Goal: Task Accomplishment & Management: Use online tool/utility

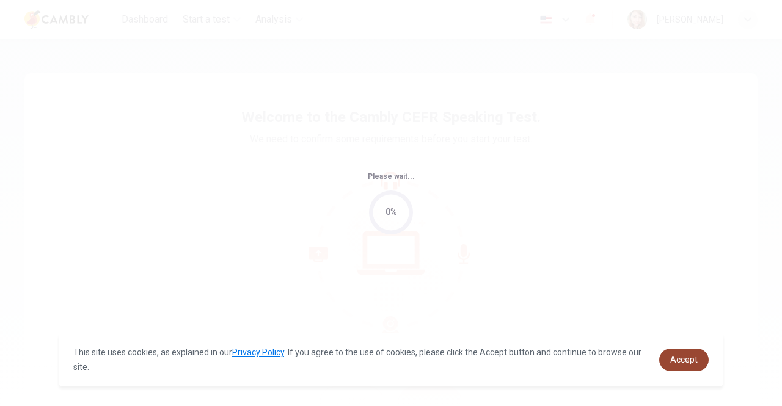
click at [697, 364] on span "Accept" at bounding box center [684, 360] width 28 height 10
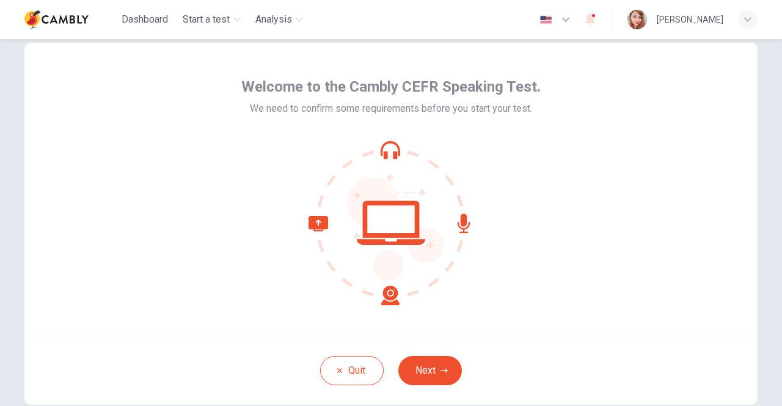
scroll to position [45, 0]
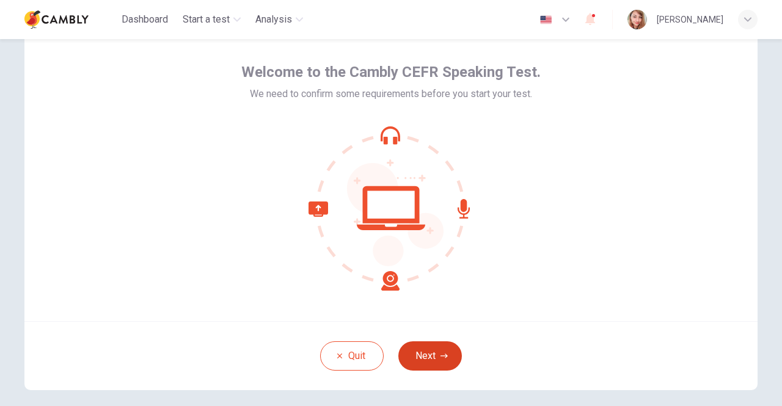
click at [446, 353] on button "Next" at bounding box center [430, 356] width 64 height 29
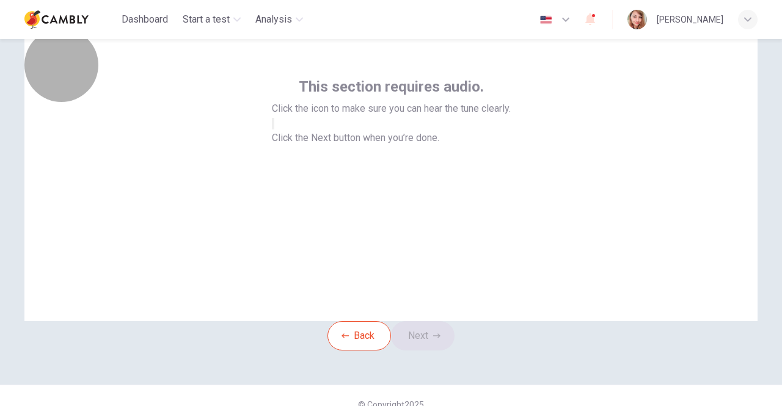
click at [274, 130] on button "button" at bounding box center [273, 124] width 2 height 12
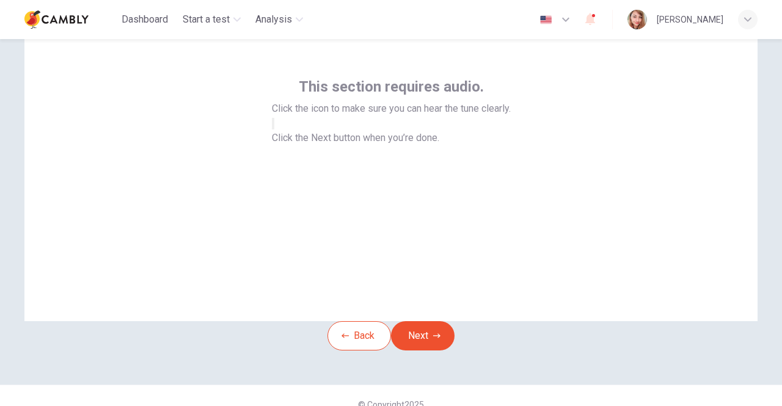
click at [274, 130] on button "button" at bounding box center [273, 124] width 2 height 12
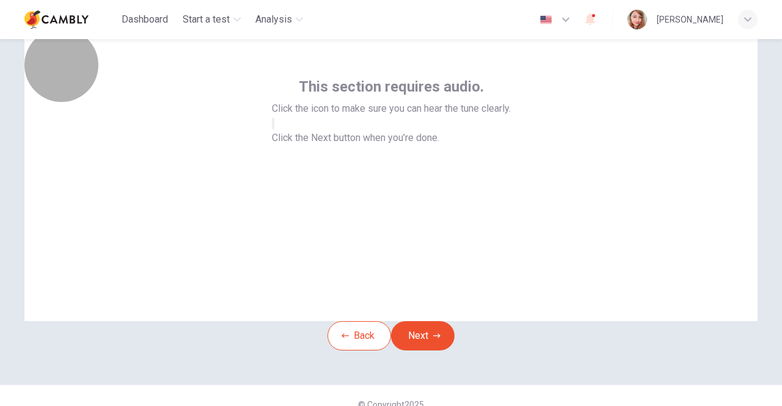
click at [274, 130] on button "button" at bounding box center [273, 124] width 2 height 12
click at [273, 127] on icon "button" at bounding box center [273, 127] width 0 height 0
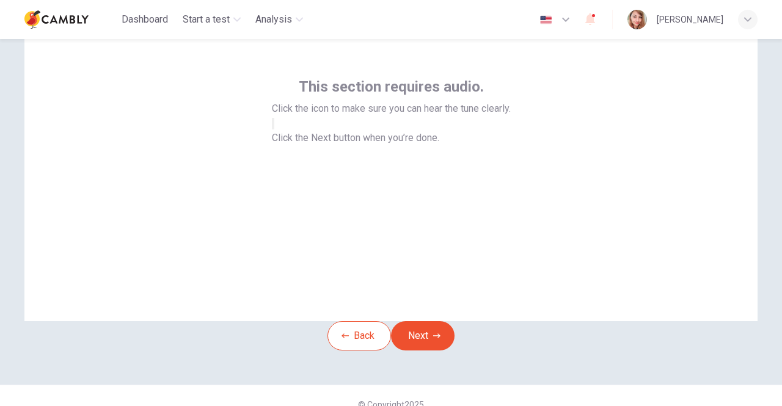
click at [434, 351] on button "Next" at bounding box center [423, 335] width 64 height 29
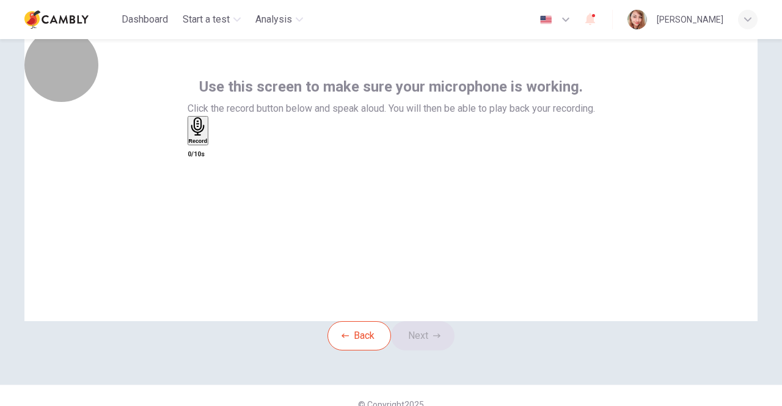
click at [208, 144] on div "Record" at bounding box center [198, 130] width 19 height 27
click at [201, 180] on div "Stop" at bounding box center [195, 166] width 12 height 98
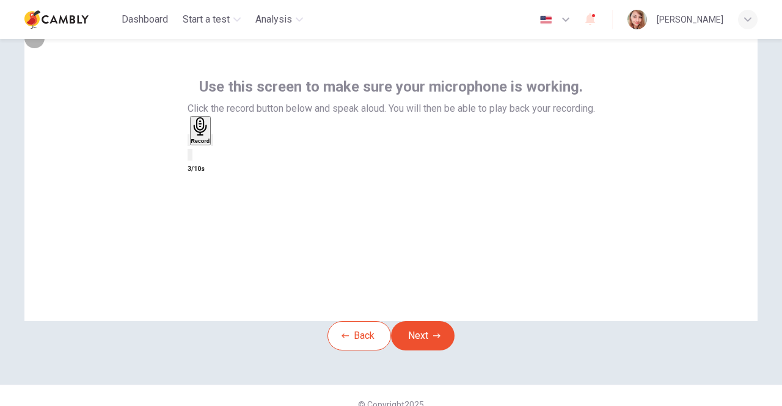
click at [224, 155] on icon "button" at bounding box center [220, 150] width 7 height 9
click at [424, 351] on button "Next" at bounding box center [423, 335] width 64 height 29
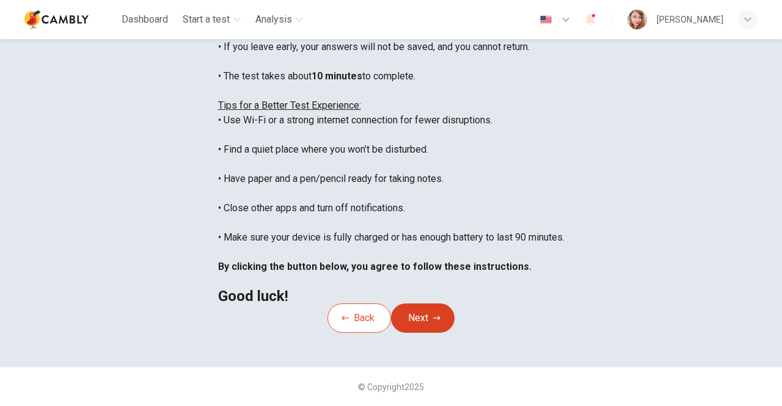
click at [432, 304] on button "Next" at bounding box center [423, 318] width 64 height 29
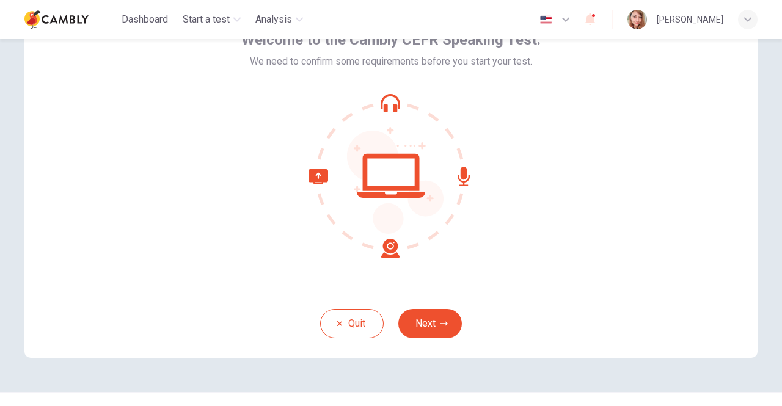
scroll to position [102, 0]
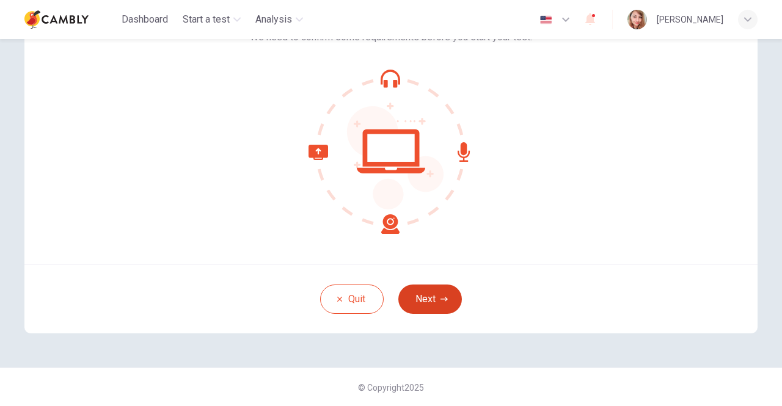
click at [441, 296] on icon "button" at bounding box center [444, 299] width 7 height 7
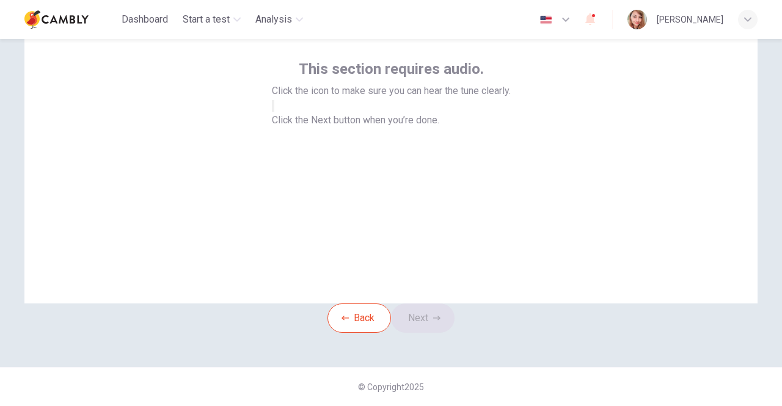
click at [274, 109] on button "button" at bounding box center [273, 106] width 2 height 12
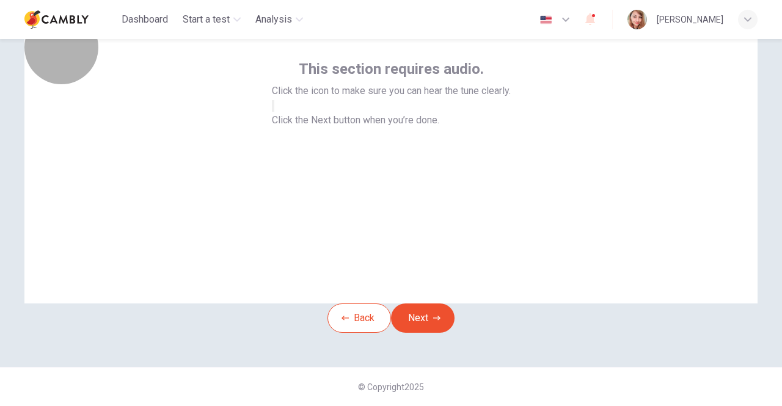
click at [274, 109] on button "button" at bounding box center [273, 106] width 2 height 12
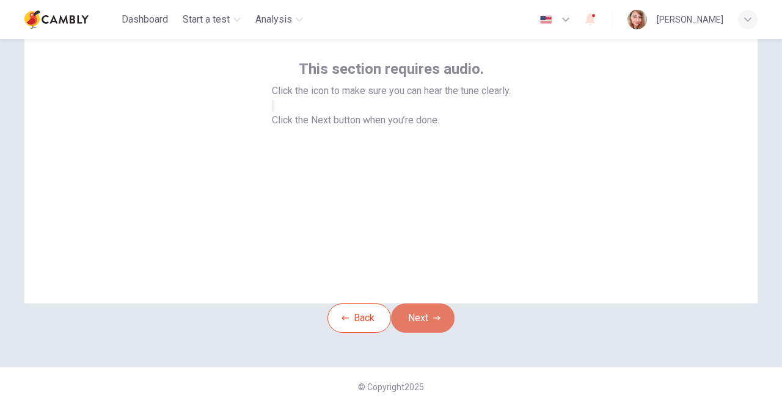
click at [440, 309] on button "Next" at bounding box center [423, 318] width 64 height 29
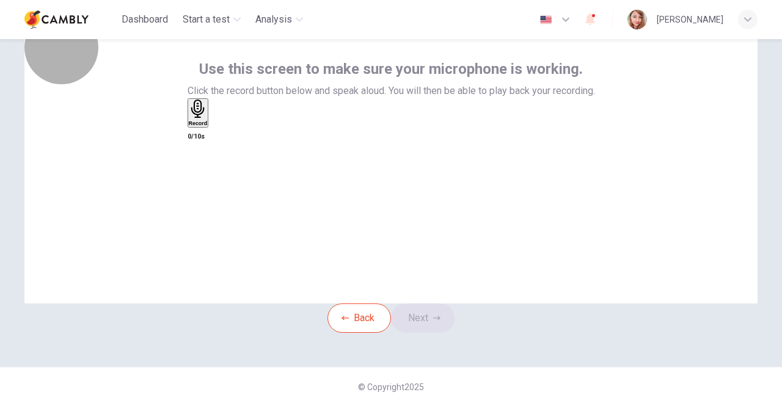
click at [208, 127] on h6 "Record" at bounding box center [198, 123] width 19 height 6
click at [201, 133] on div "Stop" at bounding box center [195, 149] width 12 height 98
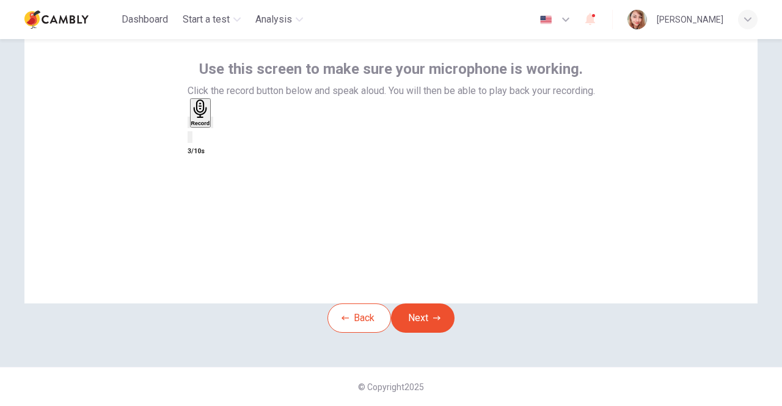
click at [224, 137] on icon "button" at bounding box center [220, 132] width 7 height 9
click at [450, 304] on button "Next" at bounding box center [423, 318] width 64 height 29
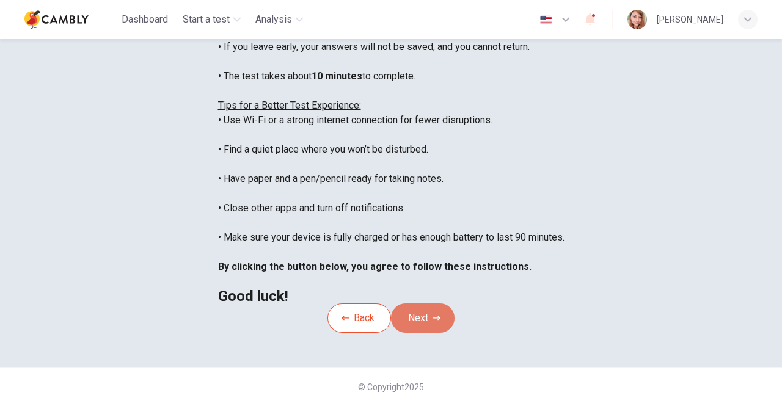
click at [429, 304] on button "Next" at bounding box center [423, 318] width 64 height 29
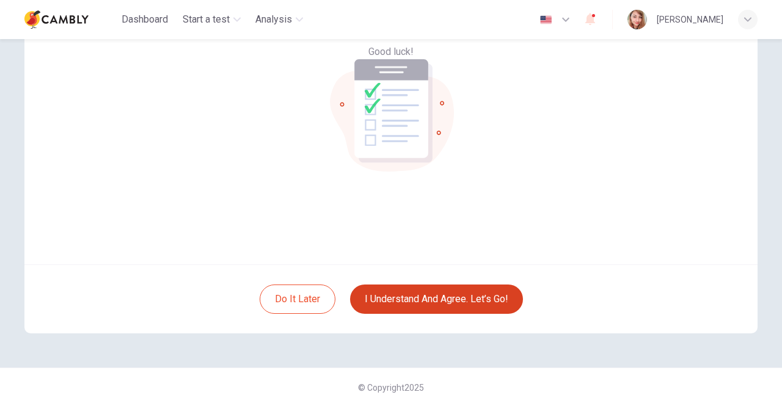
click at [429, 298] on button "I understand and agree. Let’s go!" at bounding box center [436, 299] width 173 height 29
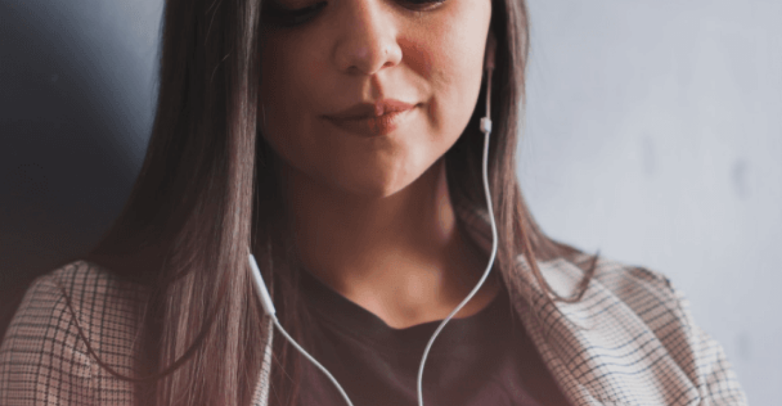
click at [35, 63] on button "Continue" at bounding box center [17, 86] width 35 height 46
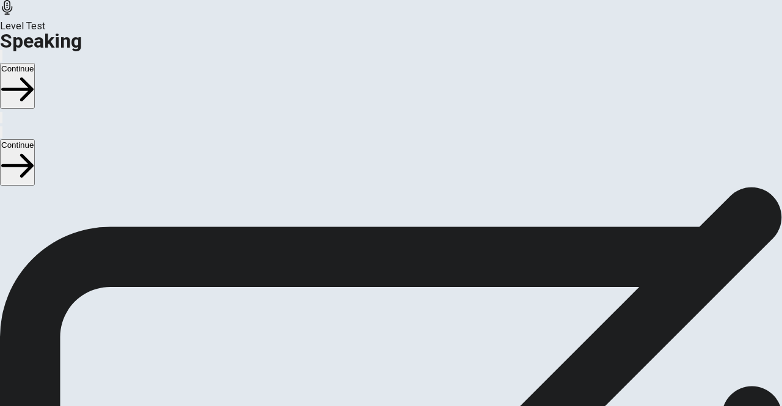
drag, startPoint x: 770, startPoint y: 235, endPoint x: 773, endPoint y: 260, distance: 25.8
click at [773, 260] on div "Checking the Microphone Check if your microphone works here. Record your voice.…" at bounding box center [391, 316] width 782 height 258
click at [389, 344] on icon "Play Audio" at bounding box center [384, 351] width 12 height 15
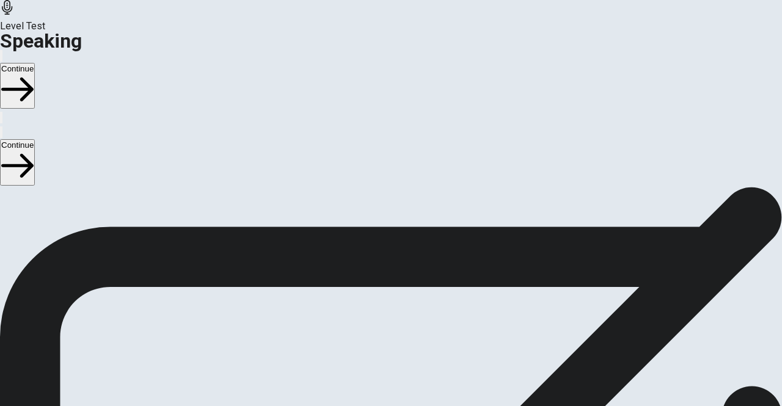
click at [409, 293] on div at bounding box center [391, 313] width 37 height 41
click at [409, 293] on icon at bounding box center [391, 311] width 37 height 37
click at [409, 179] on div at bounding box center [391, 199] width 37 height 41
click at [409, 179] on icon at bounding box center [391, 197] width 37 height 37
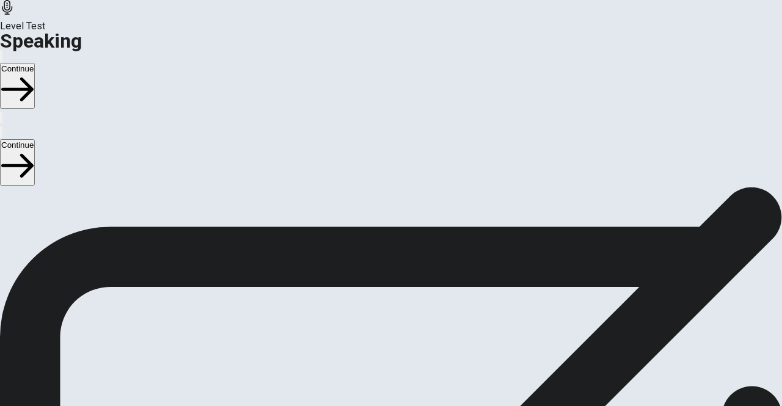
scroll to position [116, 0]
click at [378, 316] on button "Play Audio" at bounding box center [376, 322] width 2 height 12
click at [409, 314] on div at bounding box center [391, 321] width 37 height 15
click at [376, 325] on icon "Play Audio" at bounding box center [376, 325] width 0 height 0
click at [375, 316] on button "Record Again" at bounding box center [374, 322] width 2 height 12
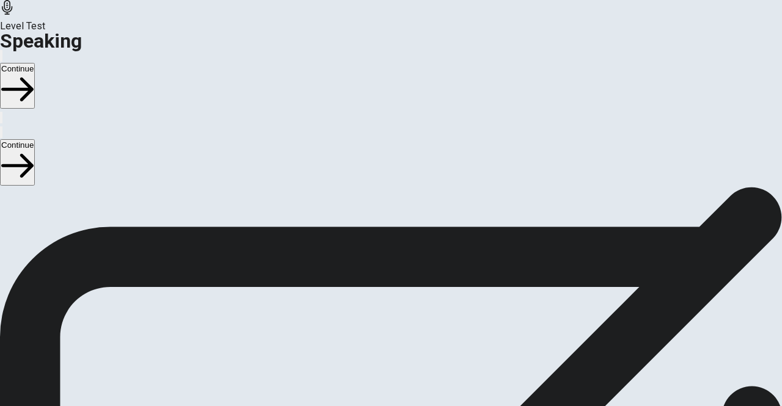
click at [406, 358] on icon at bounding box center [390, 379] width 31 height 43
click at [585, 286] on div "00:00:12" at bounding box center [391, 273] width 782 height 111
click at [378, 316] on button "Play Audio" at bounding box center [376, 322] width 2 height 12
click at [409, 273] on div at bounding box center [391, 293] width 37 height 41
click at [391, 325] on icon "Pause Audio" at bounding box center [384, 332] width 13 height 15
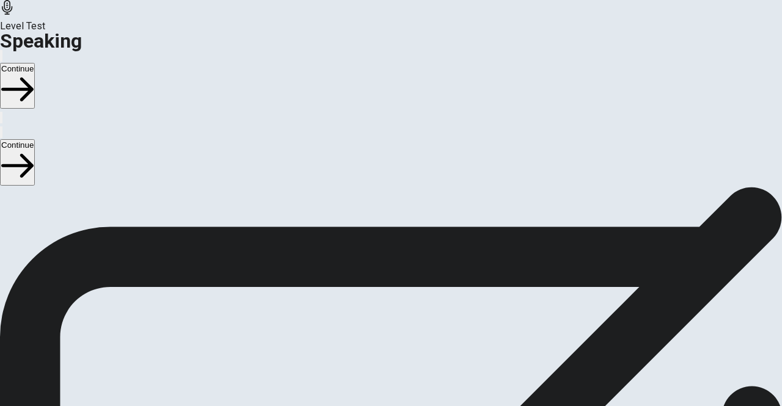
click at [778, 187] on div "Checking the Microphone Check if your microphone works here. Record your voice.…" at bounding box center [391, 187] width 782 height 0
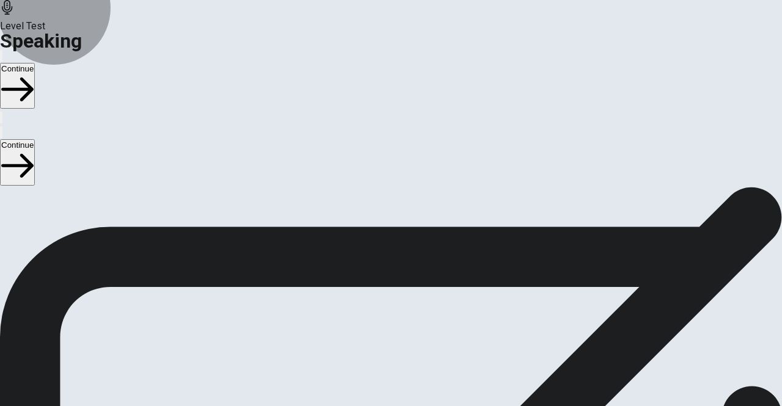
click at [35, 63] on button "Continue" at bounding box center [17, 86] width 35 height 46
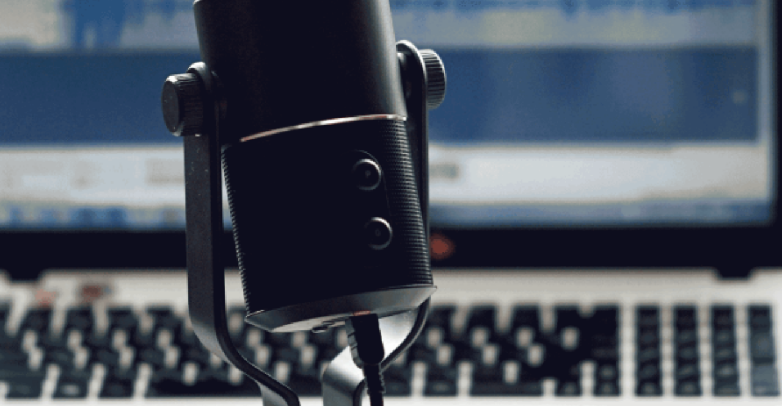
click at [287, 215] on span "The Speaking Test will start now. There are 3 questions in this section. Import…" at bounding box center [224, 162] width 449 height 114
click at [35, 63] on button "Continue" at bounding box center [17, 86] width 35 height 46
click at [653, 23] on div "Level Test Speaking Continue" at bounding box center [391, 62] width 782 height 125
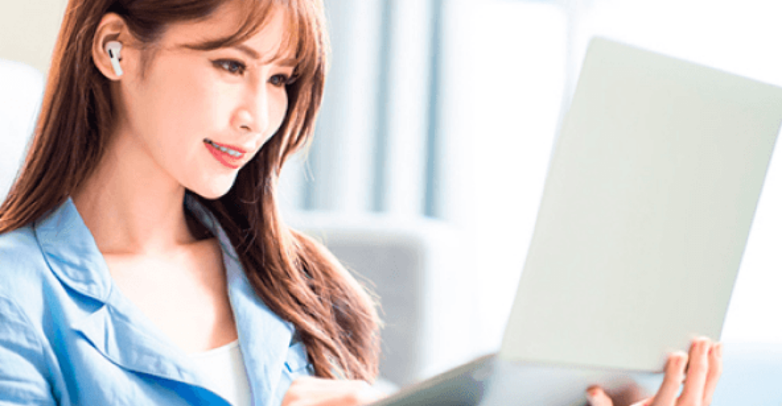
click at [644, 53] on div "Please Listen Carefully" at bounding box center [391, 46] width 782 height 15
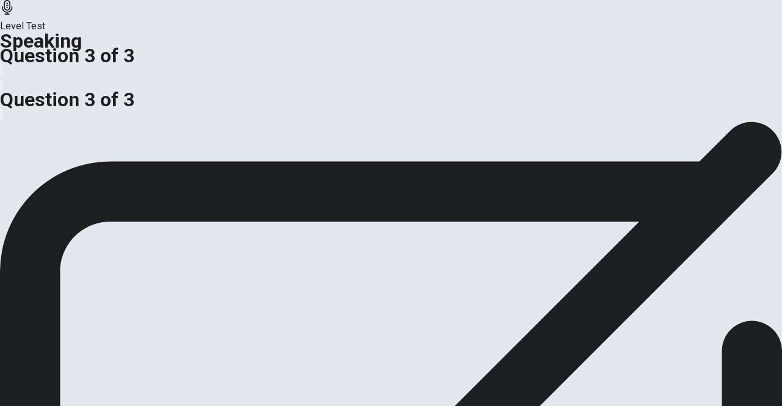
scroll to position [38, 0]
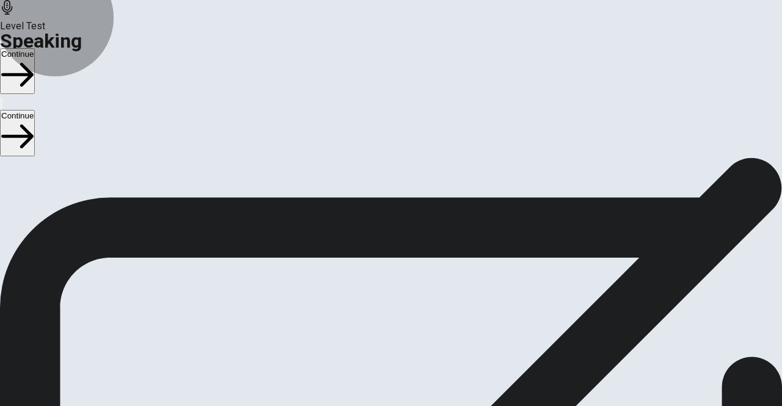
click at [35, 48] on button "Continue" at bounding box center [17, 71] width 35 height 46
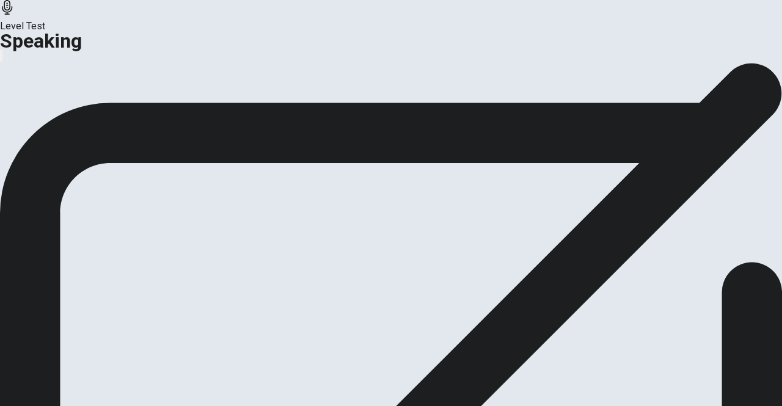
click at [97, 115] on button "Continue" at bounding box center [73, 106] width 50 height 17
